Goal: Task Accomplishment & Management: Complete application form

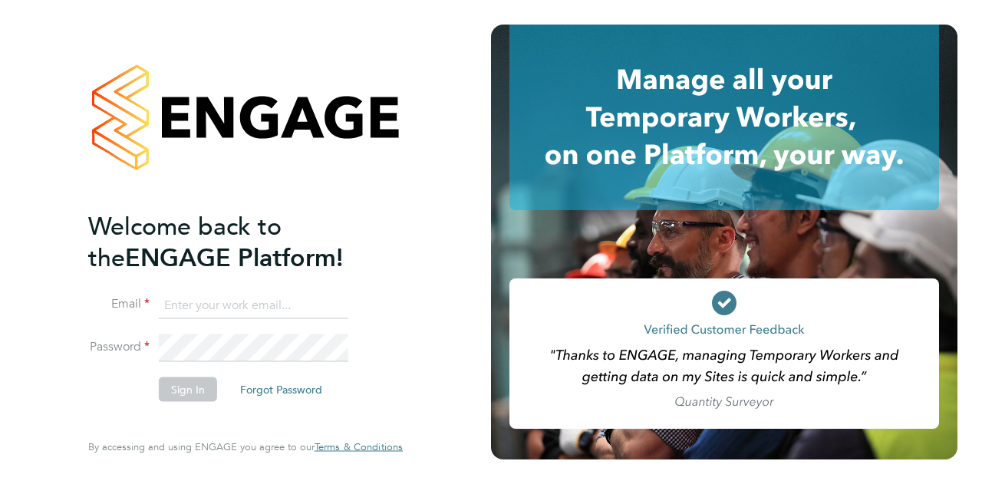
type input "[EMAIL_ADDRESS][DOMAIN_NAME]"
click at [193, 389] on button "Sign In" at bounding box center [188, 389] width 58 height 25
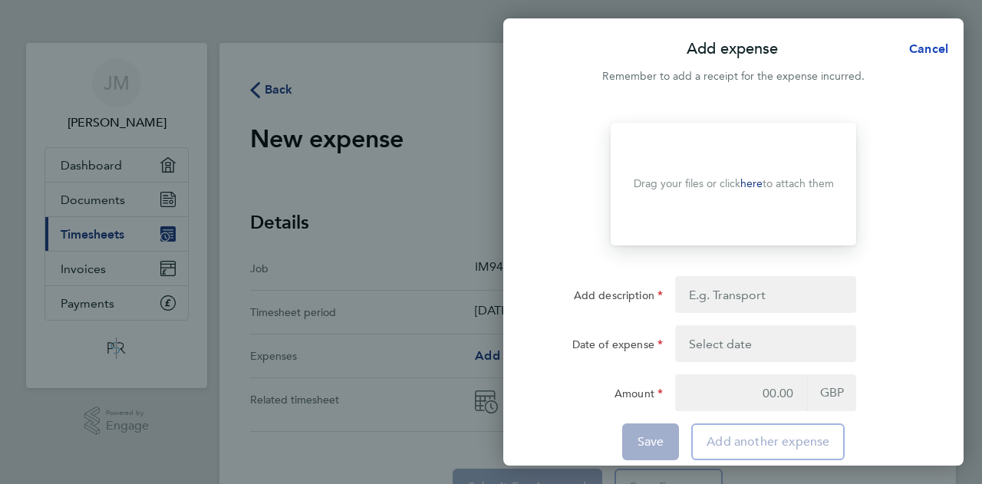
click at [935, 50] on span "Cancel" at bounding box center [927, 48] width 44 height 15
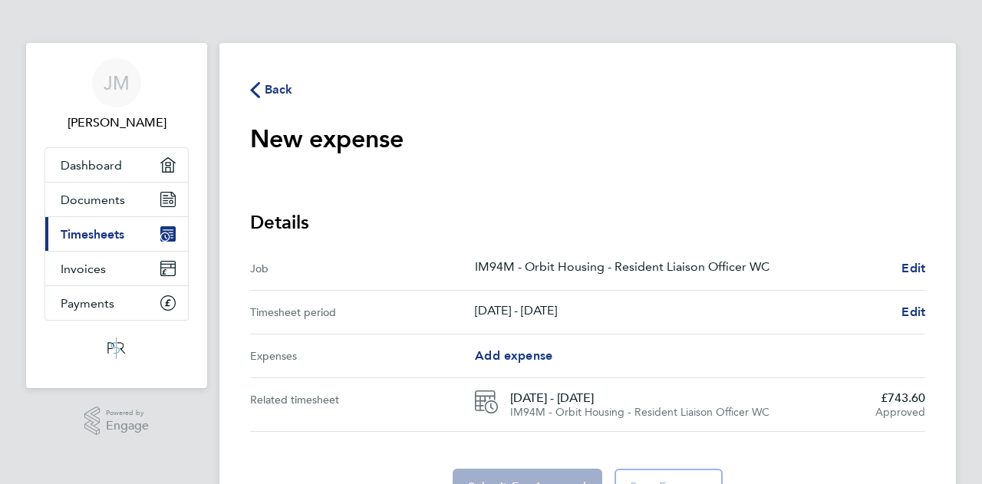
click at [256, 85] on icon "button" at bounding box center [255, 90] width 10 height 16
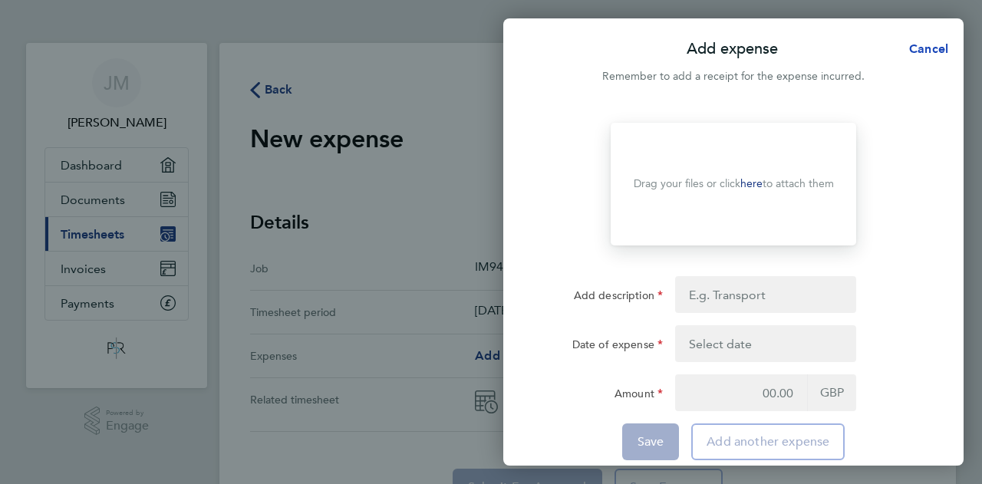
click at [932, 53] on span "Cancel" at bounding box center [927, 48] width 44 height 15
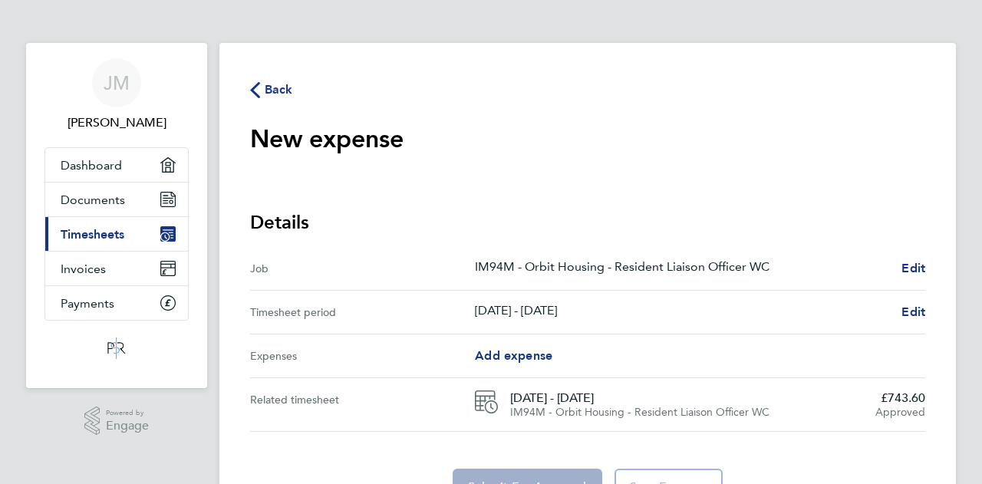
click at [262, 87] on span "Back" at bounding box center [271, 88] width 43 height 15
